Goal: Transaction & Acquisition: Purchase product/service

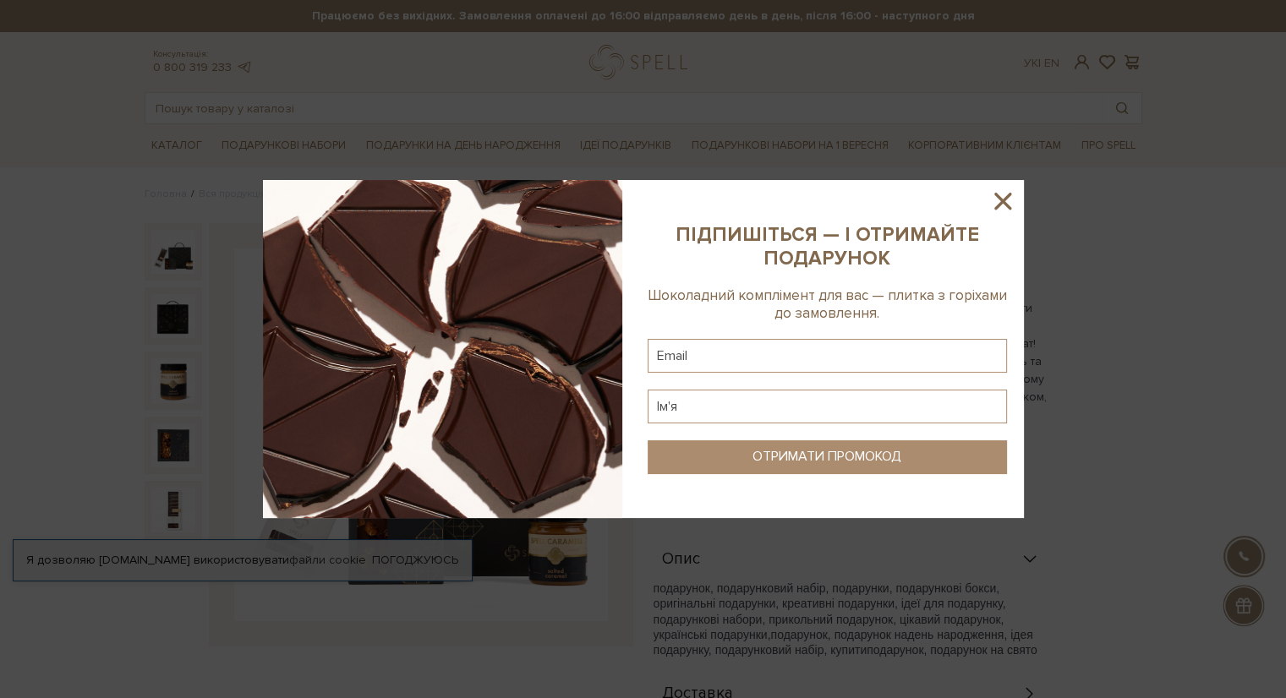
click at [1005, 205] on icon at bounding box center [1002, 201] width 17 height 17
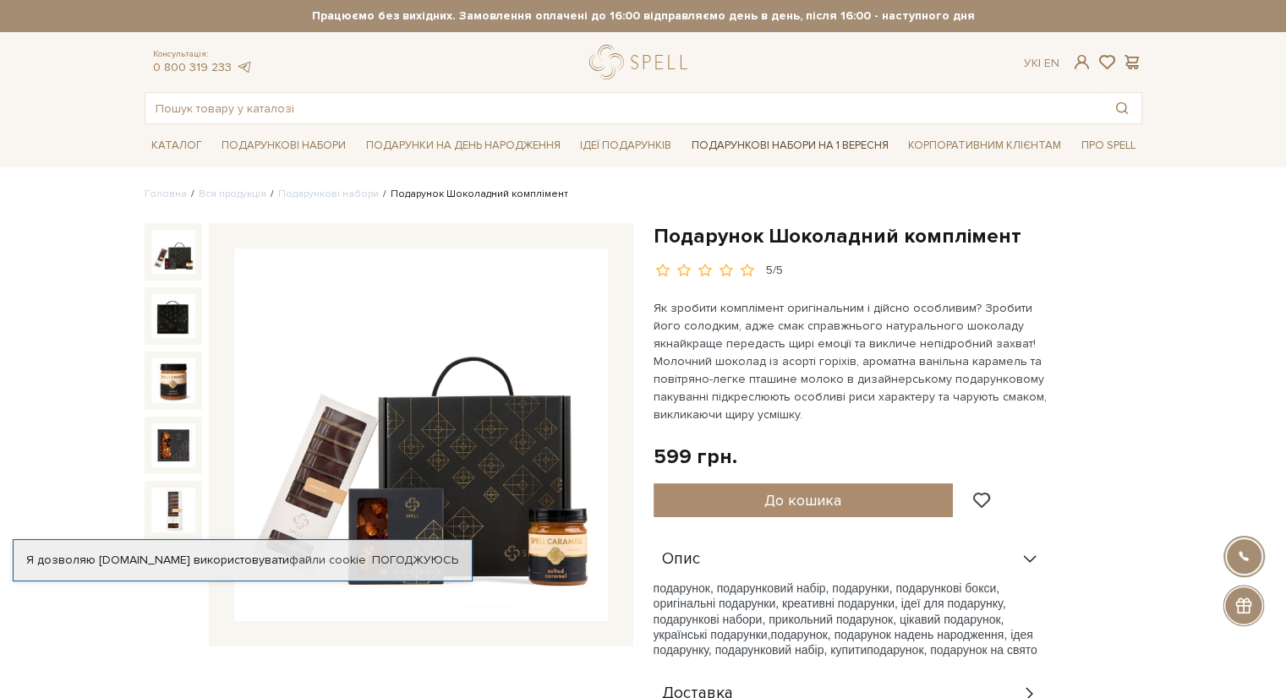
click at [770, 147] on link "Подарункові набори на 1 Вересня" at bounding box center [790, 145] width 211 height 29
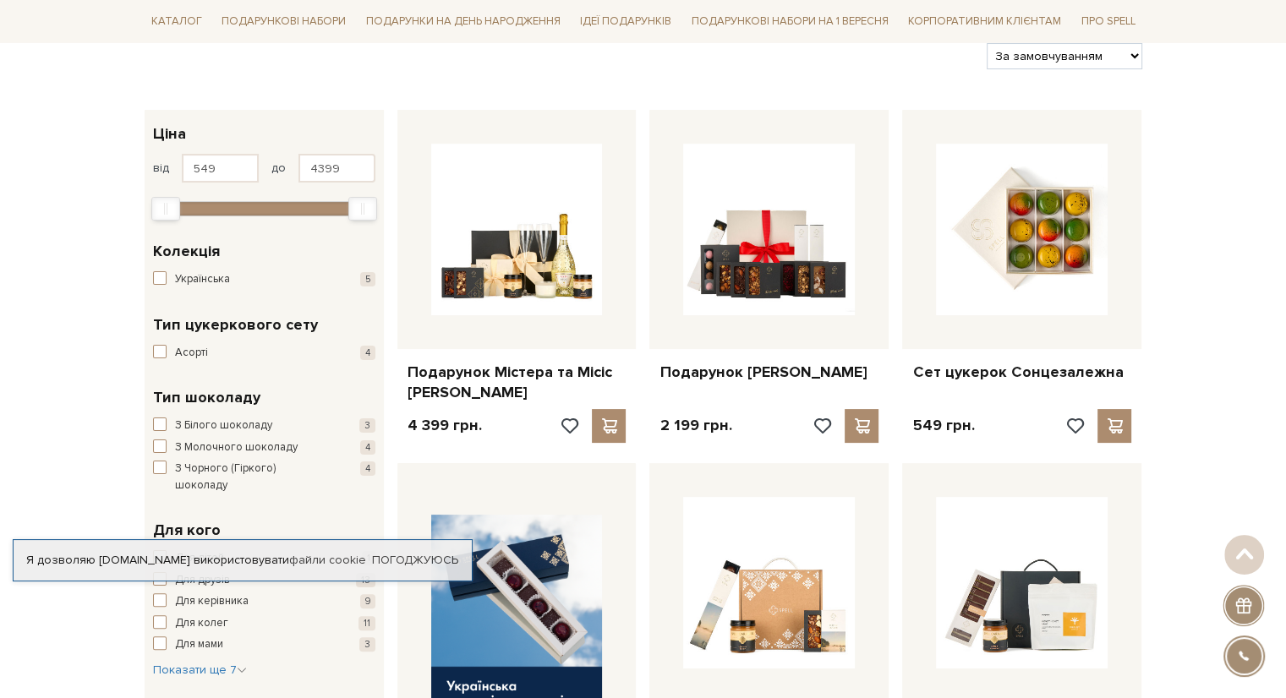
scroll to position [216, 0]
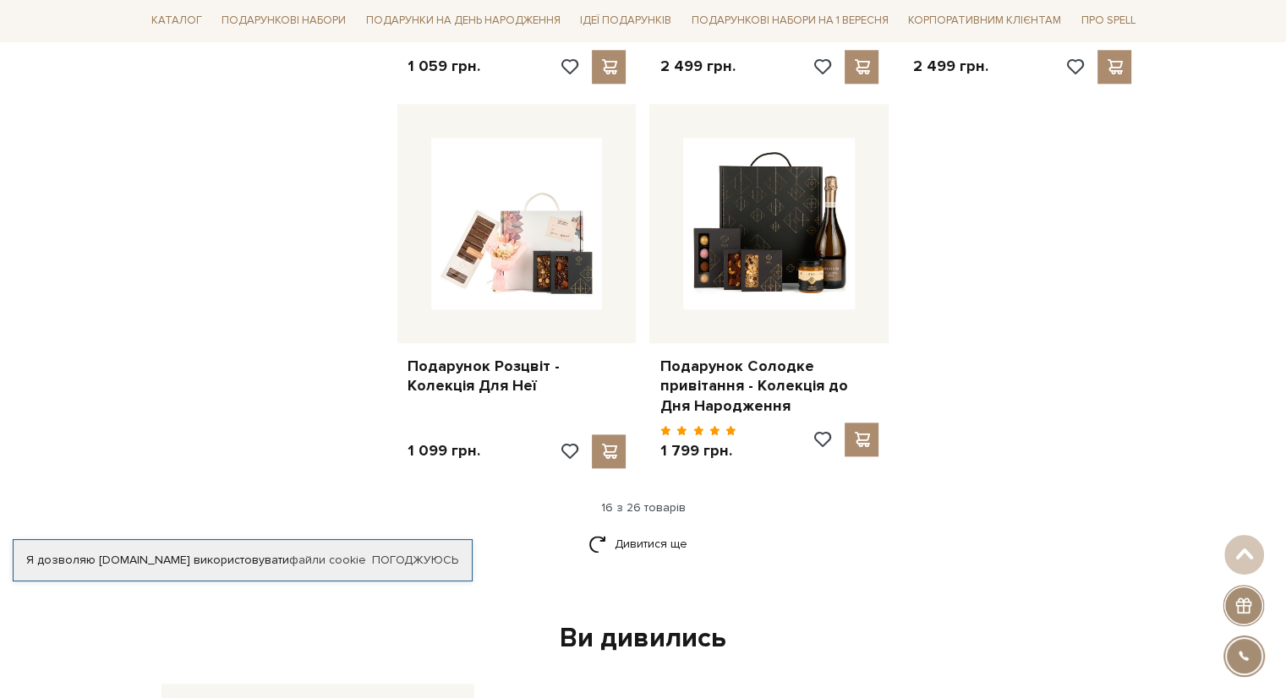
scroll to position [2023, 0]
click at [625, 534] on link "Дивитися ще" at bounding box center [644, 544] width 110 height 30
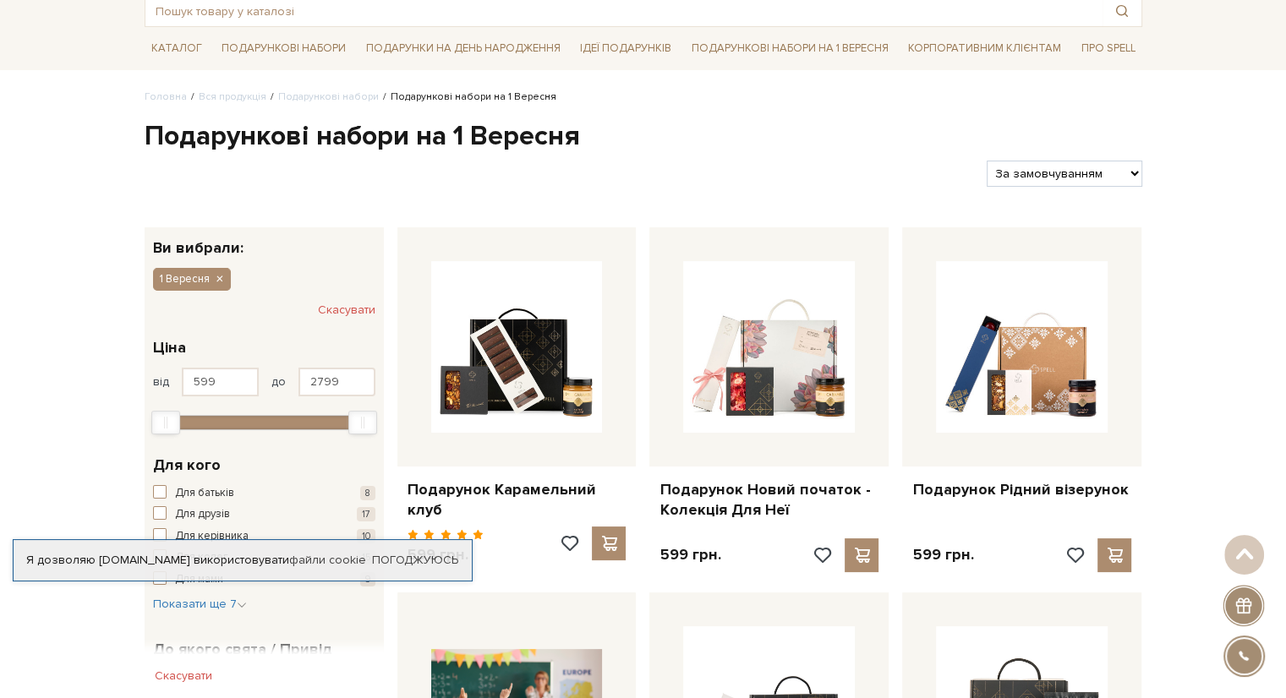
scroll to position [0, 0]
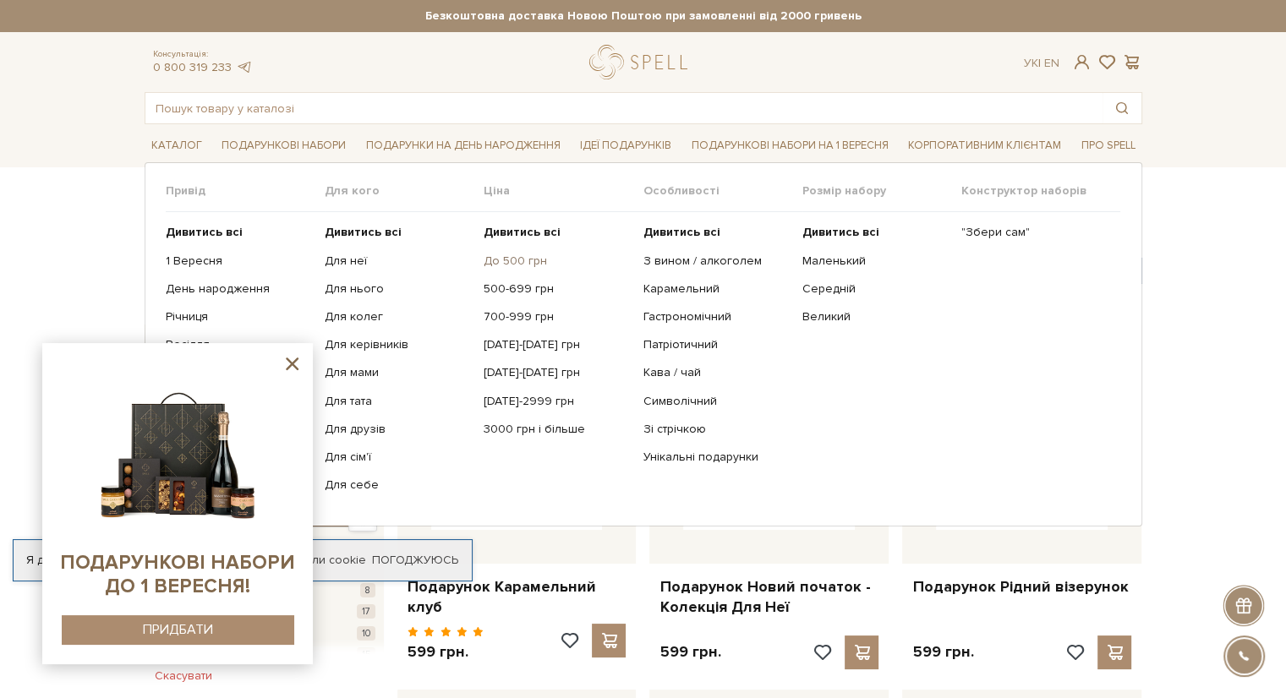
click at [501, 265] on link "До 500 грн" at bounding box center [557, 261] width 146 height 15
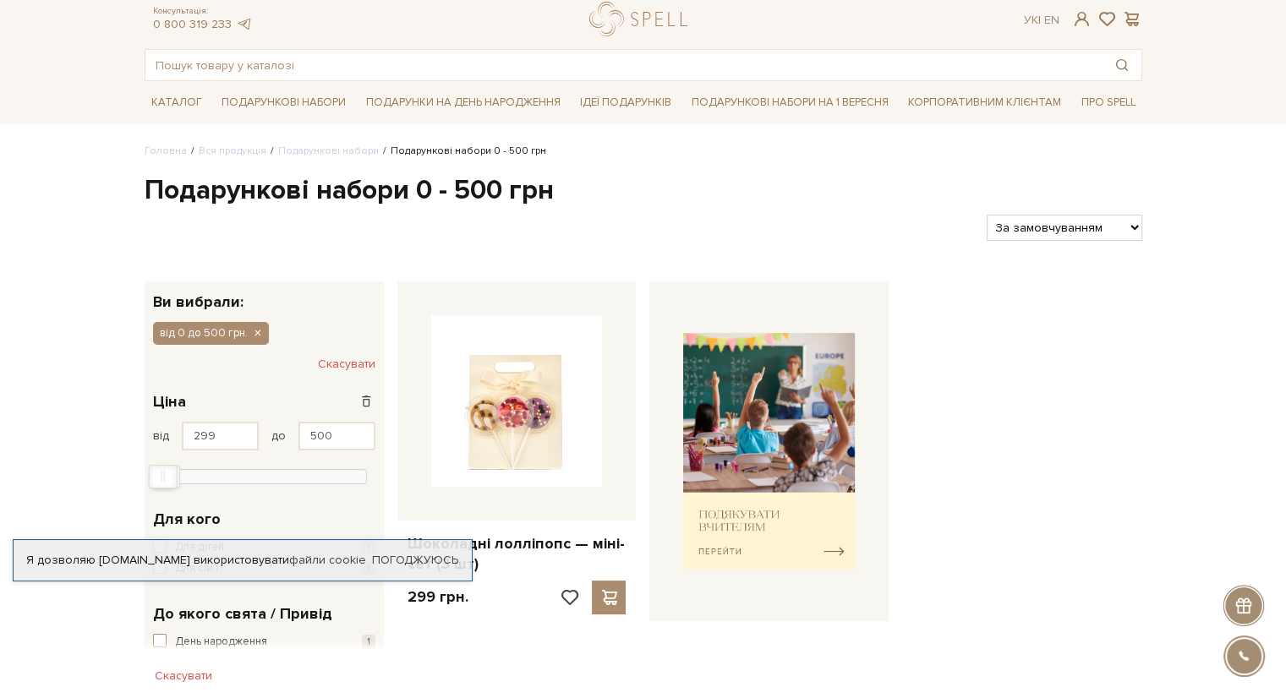
scroll to position [44, 0]
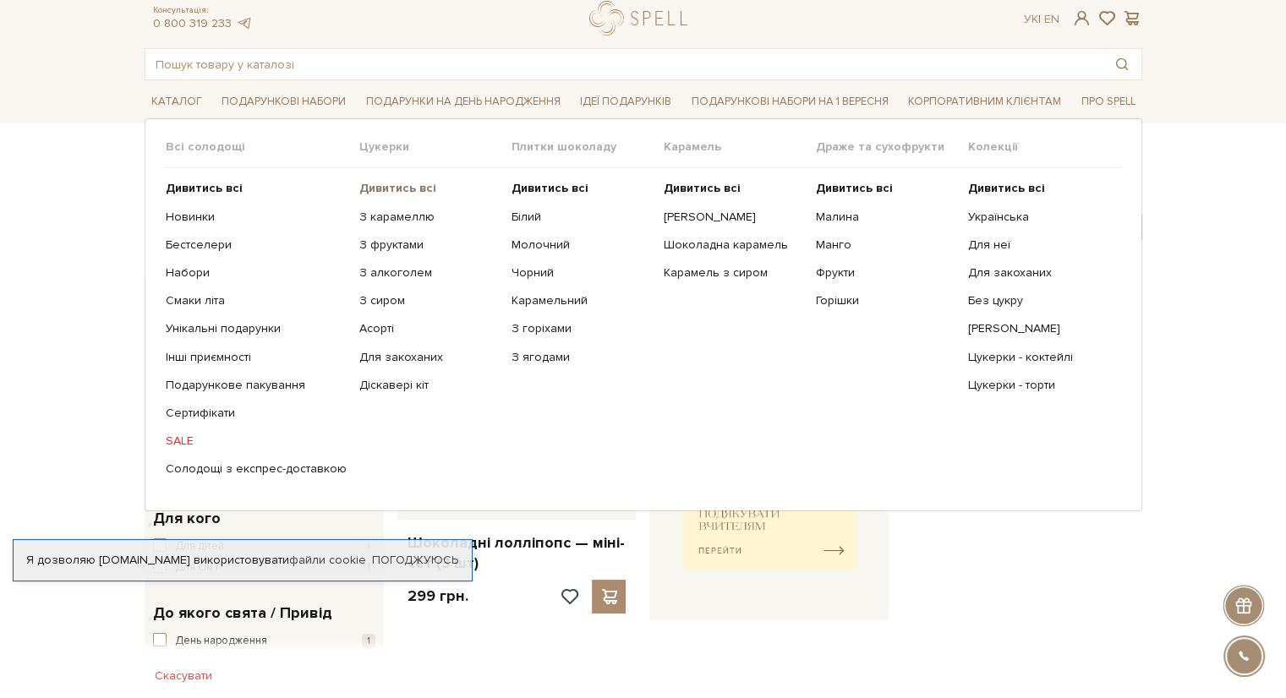
click at [414, 187] on b "Дивитись всі" at bounding box center [397, 188] width 77 height 14
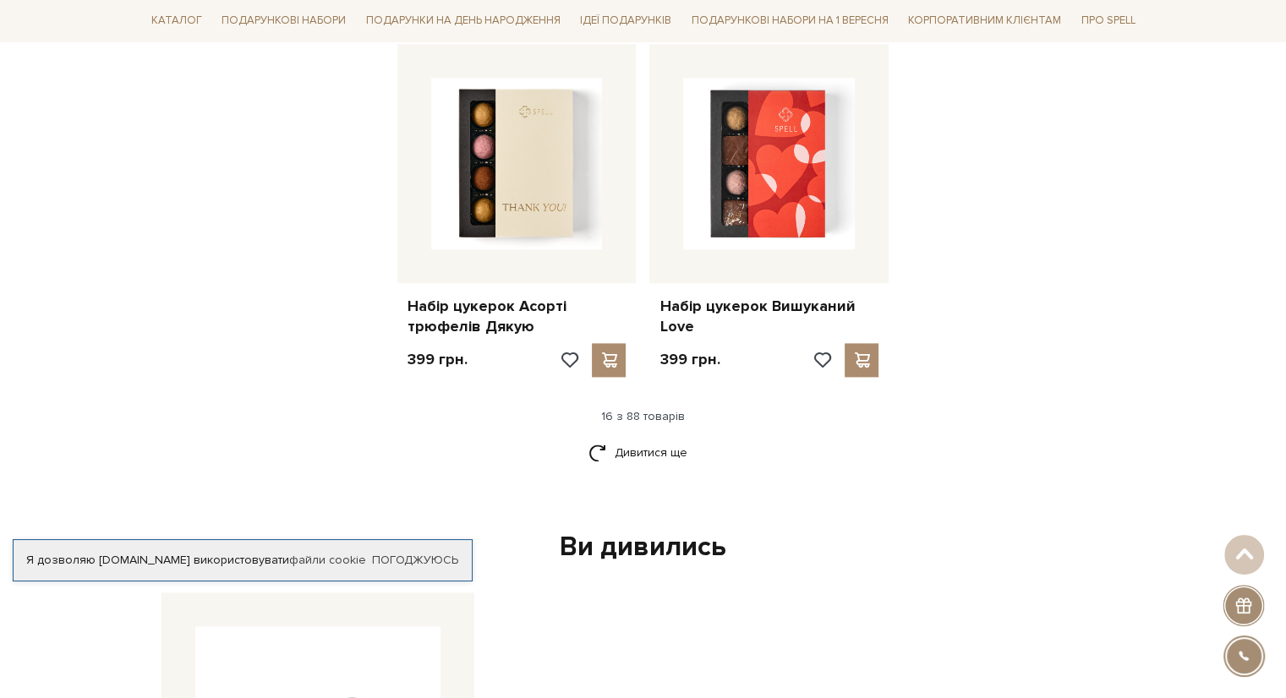
scroll to position [2079, 0]
click at [643, 442] on link "Дивитися ще" at bounding box center [644, 452] width 110 height 30
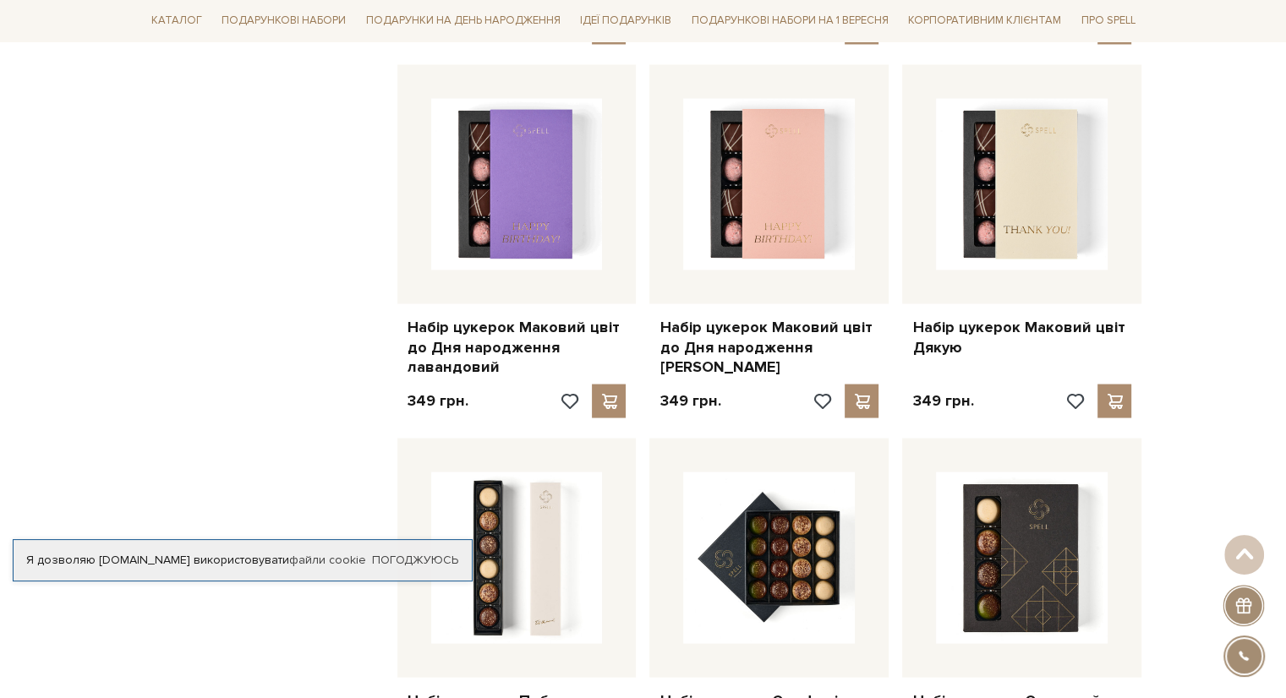
scroll to position [3209, 0]
